Goal: Information Seeking & Learning: Learn about a topic

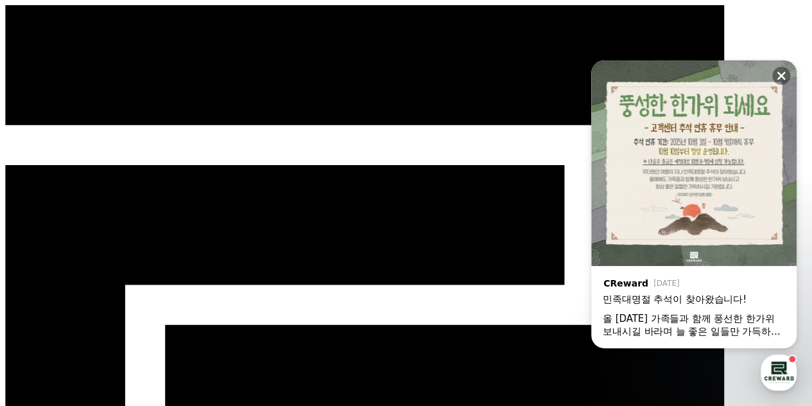
click at [776, 72] on icon at bounding box center [781, 75] width 13 height 13
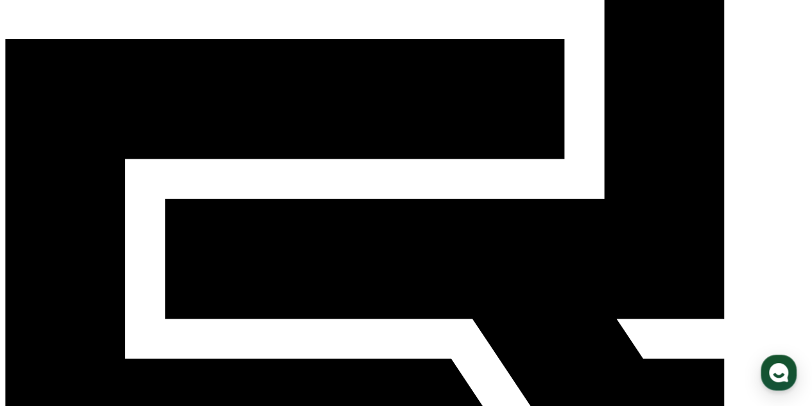
scroll to position [128, 0]
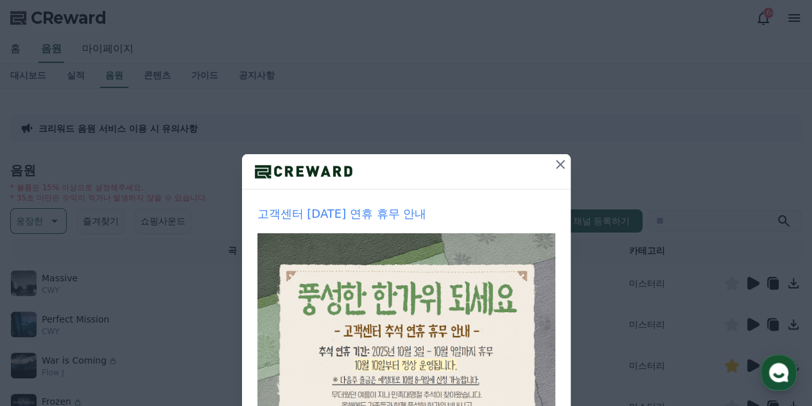
click at [556, 167] on icon at bounding box center [560, 164] width 9 height 9
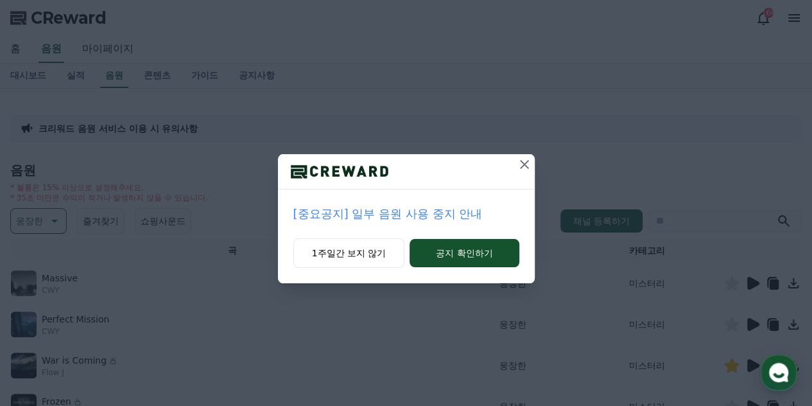
drag, startPoint x: 525, startPoint y: 165, endPoint x: 457, endPoint y: 184, distance: 70.7
click at [523, 165] on icon at bounding box center [524, 164] width 9 height 9
click at [524, 161] on icon at bounding box center [524, 164] width 15 height 15
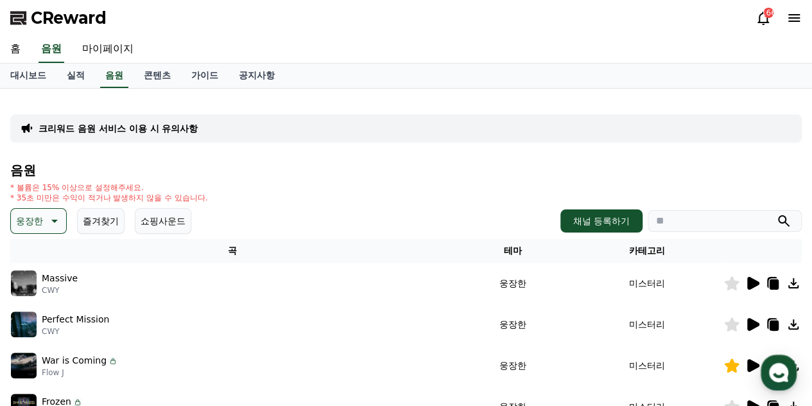
click at [128, 290] on div "Massive CWY" at bounding box center [233, 283] width 444 height 26
click at [754, 287] on icon at bounding box center [752, 282] width 15 height 15
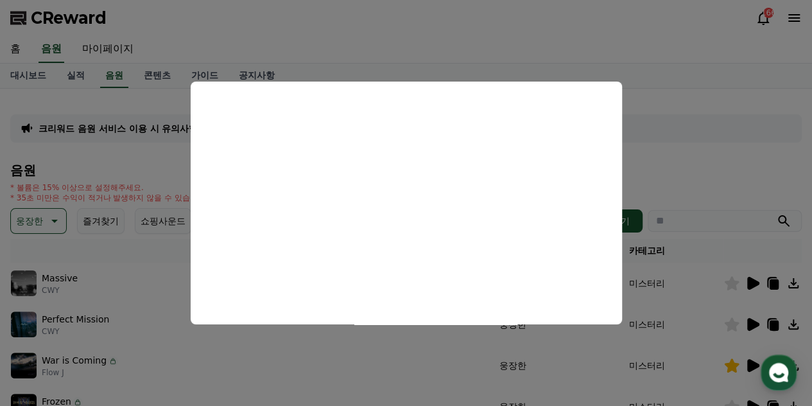
click at [162, 333] on button "close modal" at bounding box center [406, 203] width 812 height 406
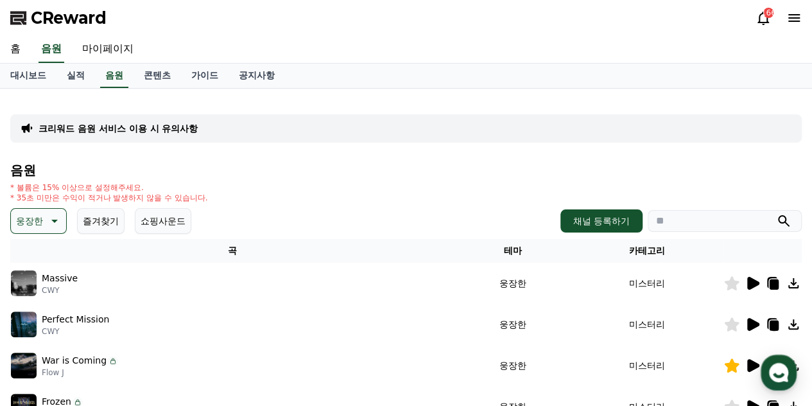
click at [750, 326] on icon at bounding box center [753, 324] width 12 height 13
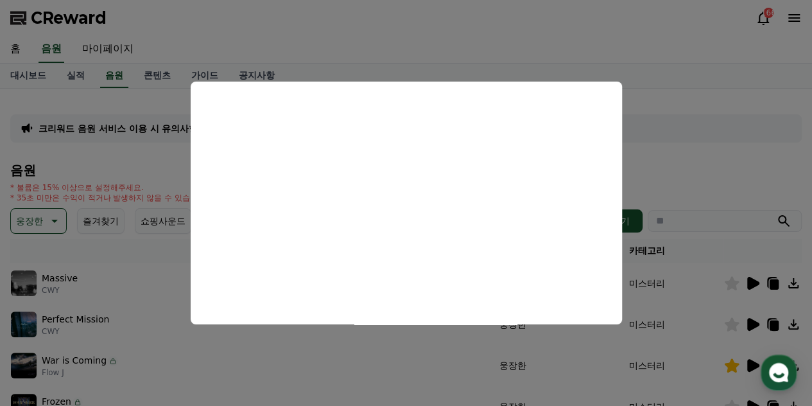
click at [734, 289] on button "close modal" at bounding box center [406, 203] width 812 height 406
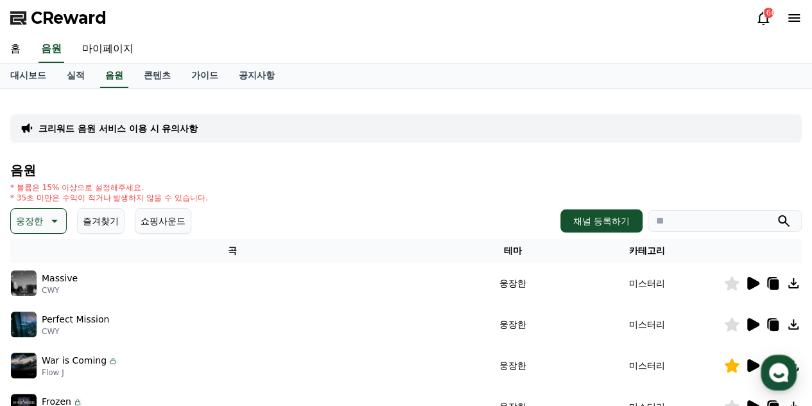
click at [731, 284] on icon at bounding box center [732, 283] width 15 height 14
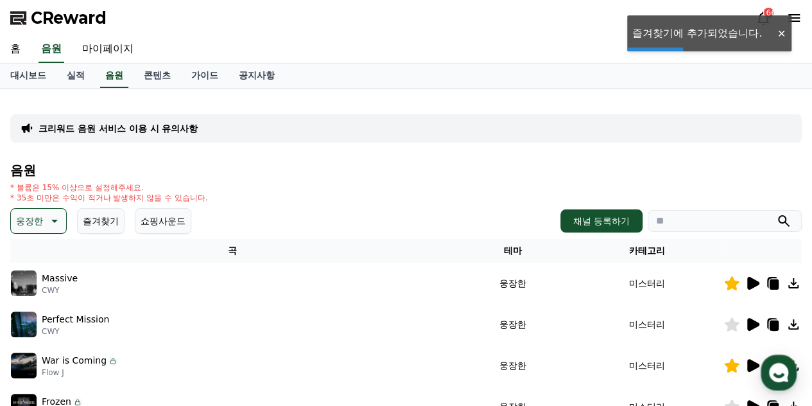
click at [754, 324] on icon at bounding box center [753, 324] width 12 height 13
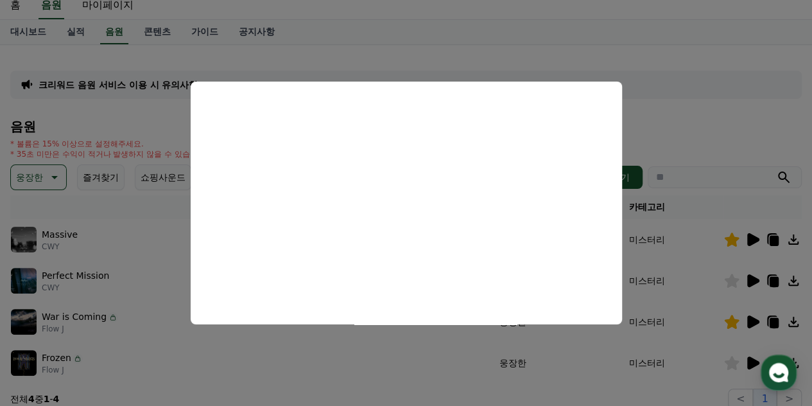
scroll to position [64, 0]
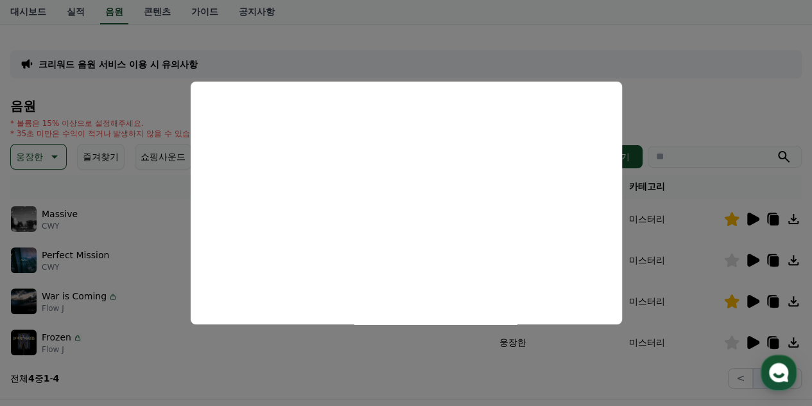
click at [775, 260] on button "close modal" at bounding box center [406, 203] width 812 height 406
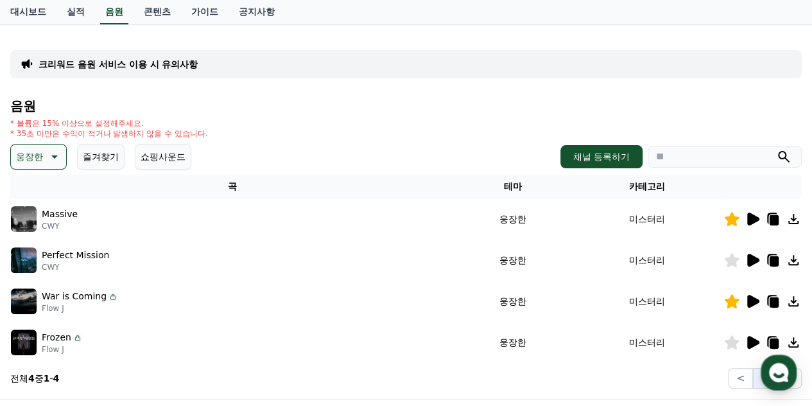
click at [775, 260] on icon at bounding box center [774, 261] width 9 height 10
